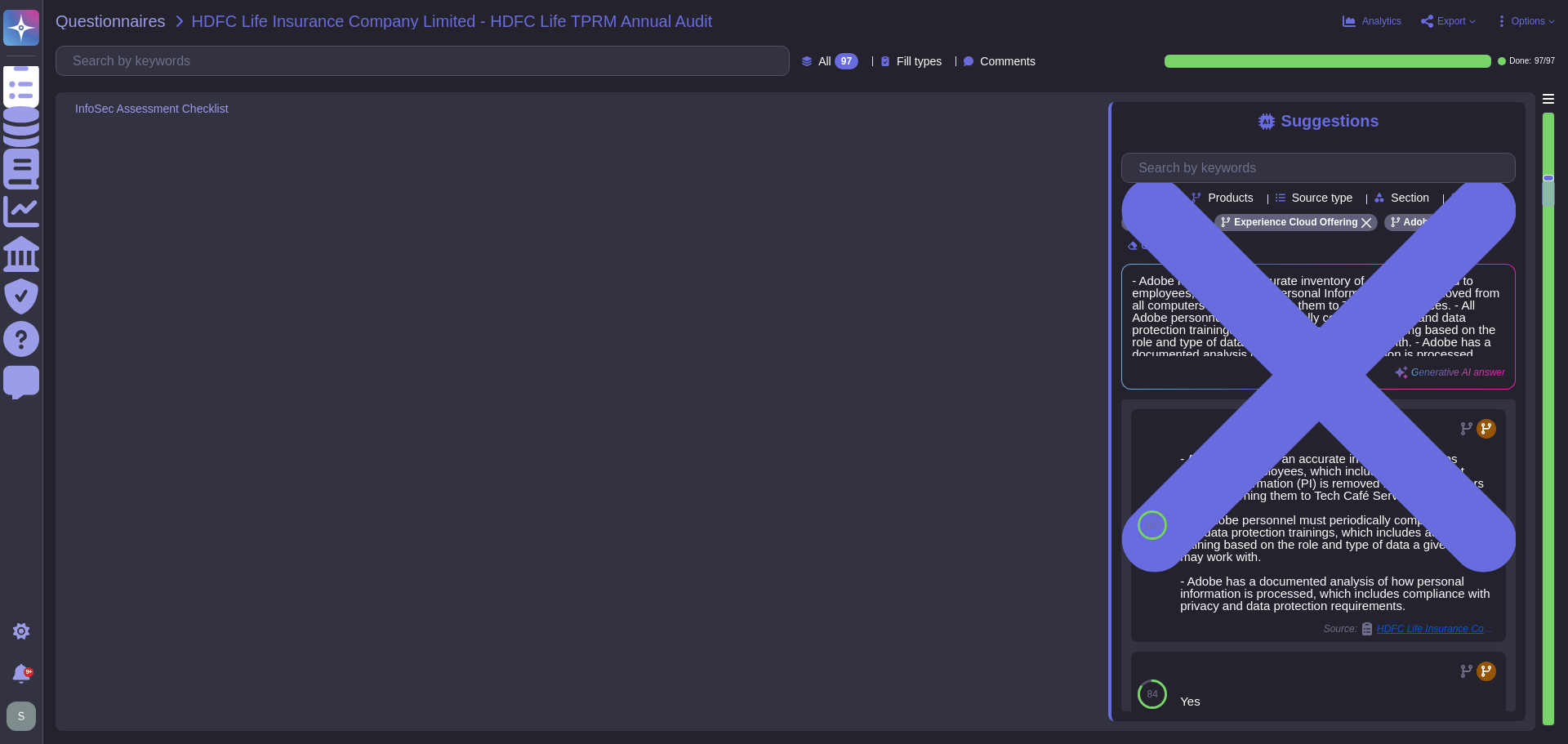
type textarea "Adobe Campaign may include AI Assistant depending on the subscription"
type textarea "- All Adobe personnel must periodically complete privacy and data protection tr…"
type textarea "Adobe has a comprehensive backup policy that is defined, documented, and approv…"
type textarea "Data backups are encrypted to the same standard as production. Backup Administr…"
type textarea "Restoration testing is performed annually by individual teams at Adobe, who are…"
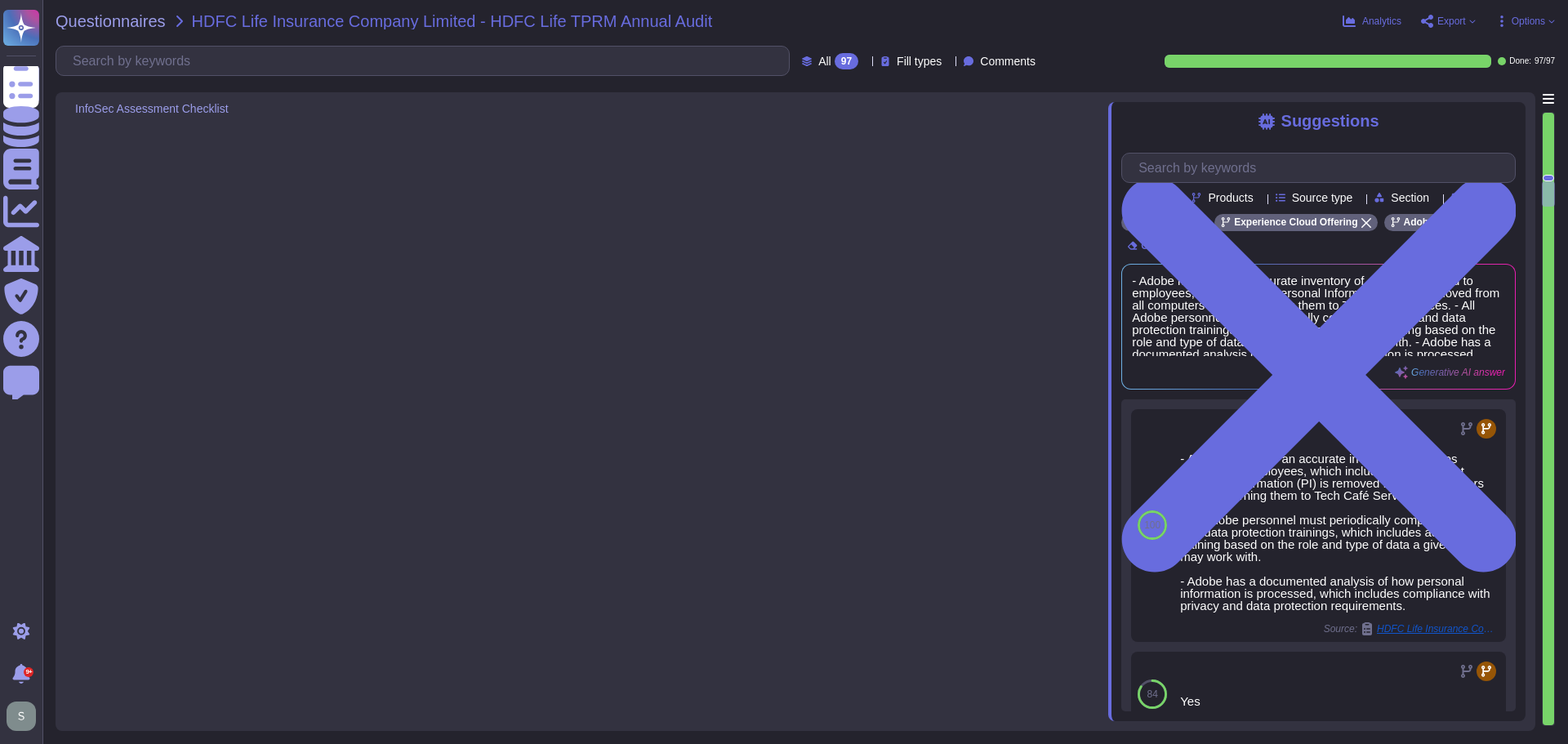
type textarea "Data retention and deletion practices are defined in the agreements, including …"
type textarea "Adobe has a documented Business Continuity Plan (BCP) that is reviewed and appr…"
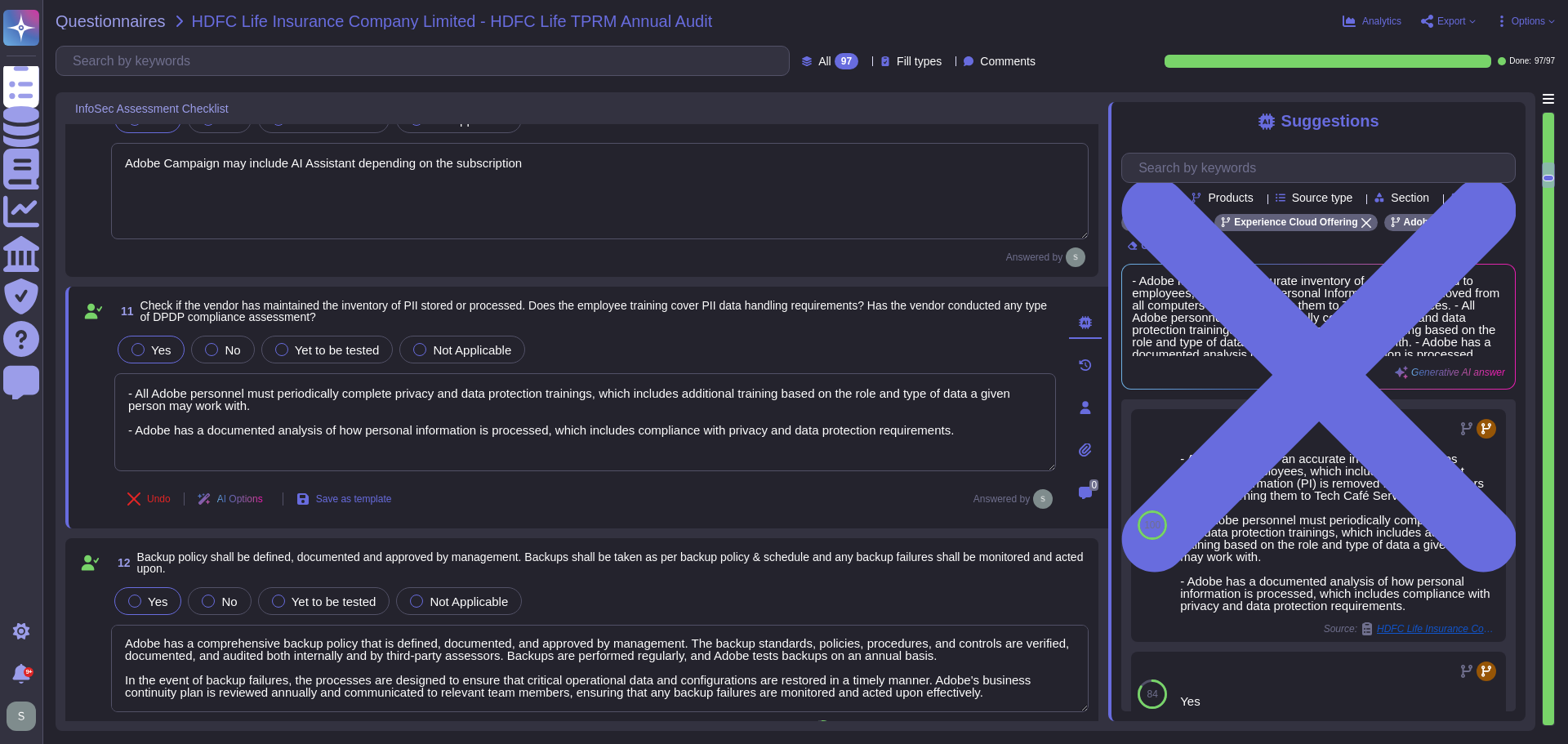
type textarea "Adobe has established the Mobile Device Usage Standard which clearly defines ap…"
type textarea "HDFC life to ensure security on devices owned by them"
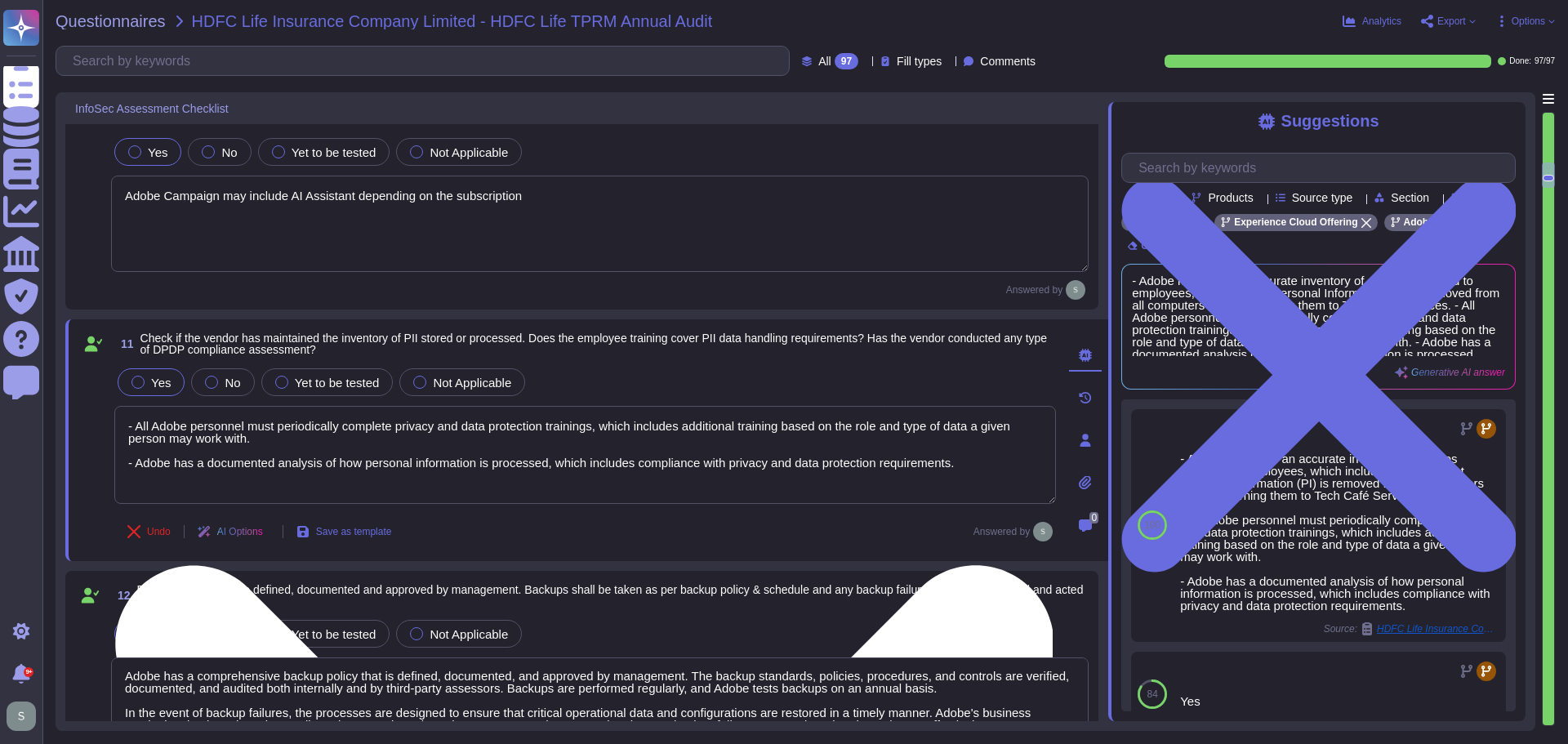
scroll to position [2295, 0]
